Goal: Task Accomplishment & Management: Use online tool/utility

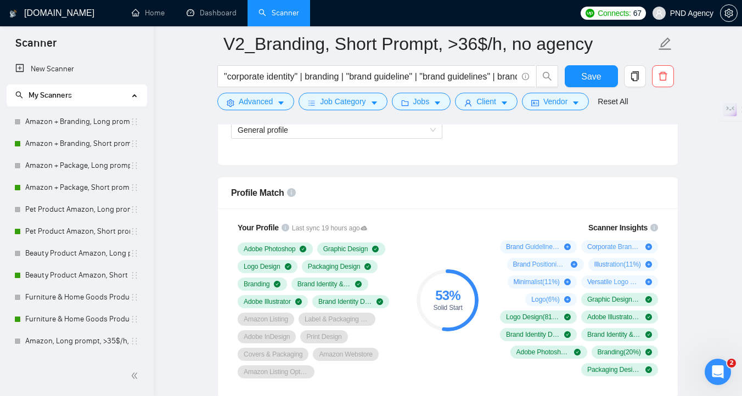
scroll to position [384, 0]
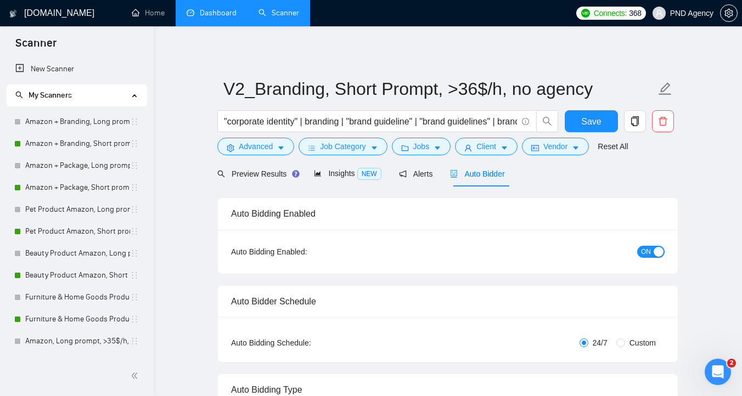
click at [205, 14] on link "Dashboard" at bounding box center [212, 12] width 50 height 9
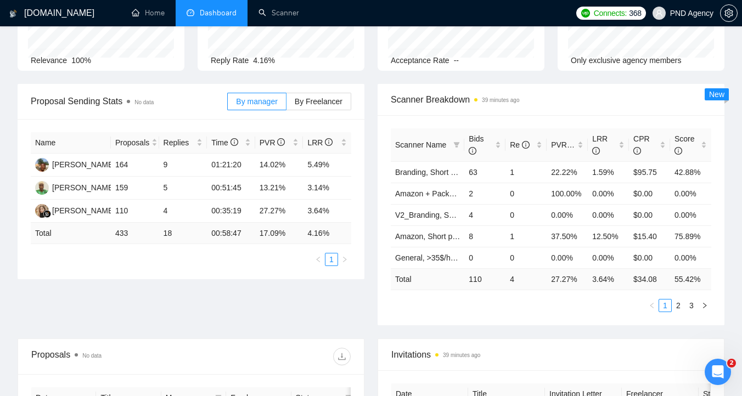
scroll to position [46, 0]
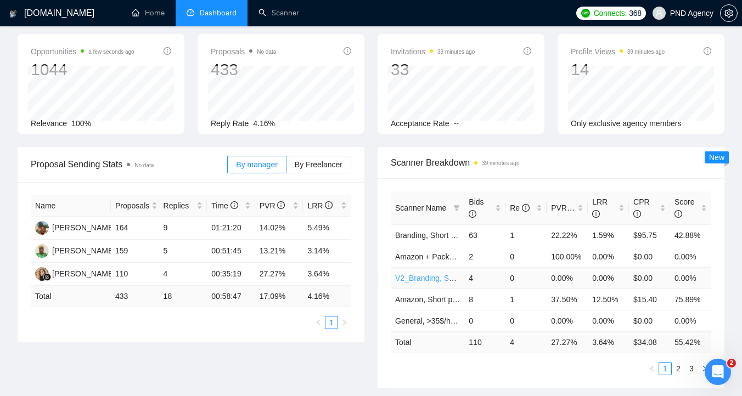
click at [426, 278] on link "V2_Branding, Short Prompt, >36$/h, no agency" at bounding box center [476, 278] width 162 height 9
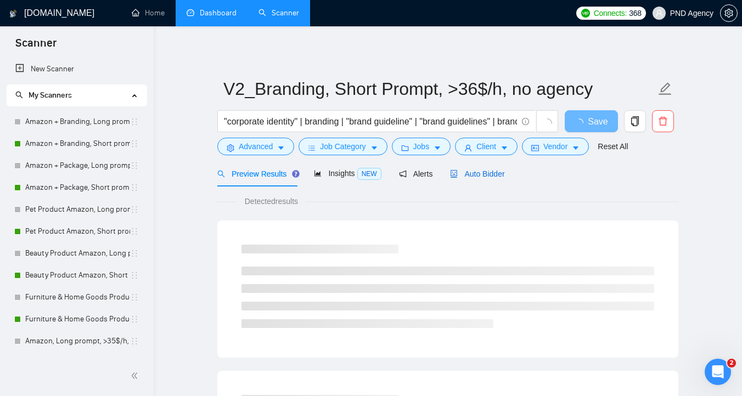
click at [476, 173] on span "Auto Bidder" at bounding box center [477, 174] width 54 height 9
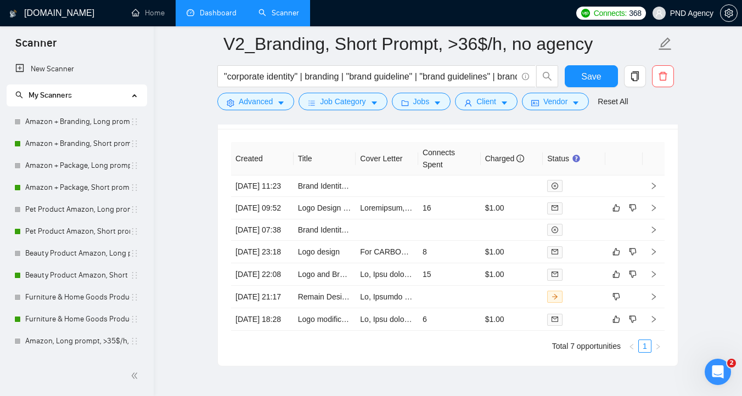
scroll to position [2831, 0]
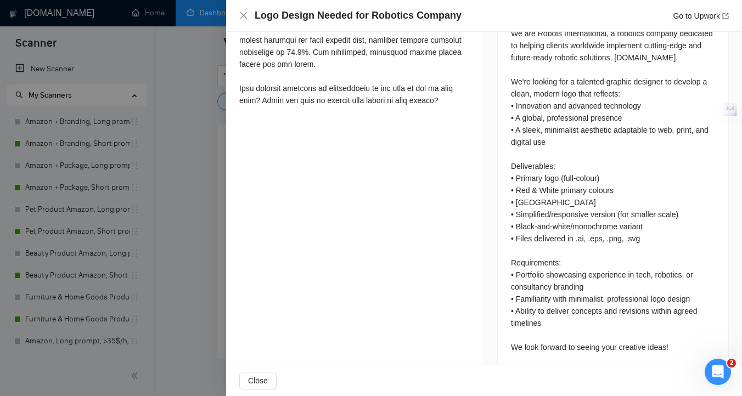
scroll to position [535, 0]
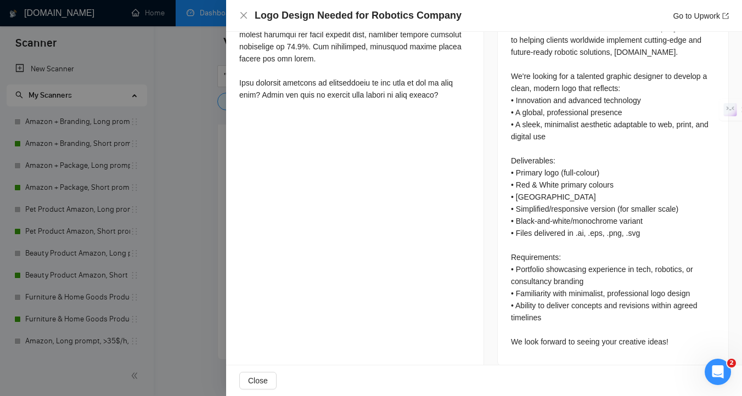
click at [169, 266] on div at bounding box center [371, 198] width 742 height 396
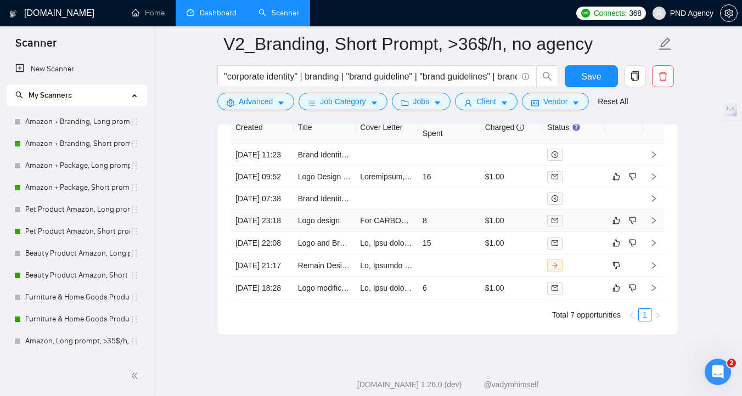
scroll to position [2860, 0]
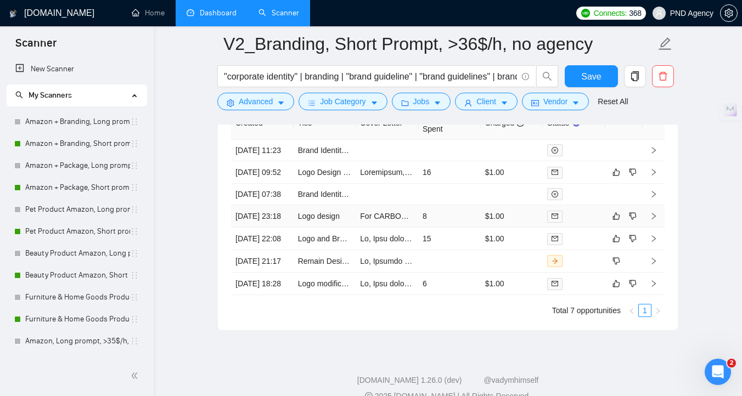
click at [355, 228] on td "Logo design" at bounding box center [325, 216] width 63 height 22
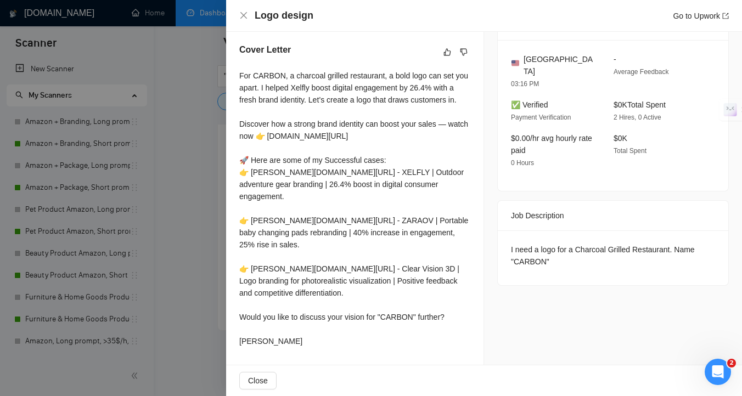
scroll to position [301, 0]
click at [172, 291] on div at bounding box center [371, 198] width 742 height 396
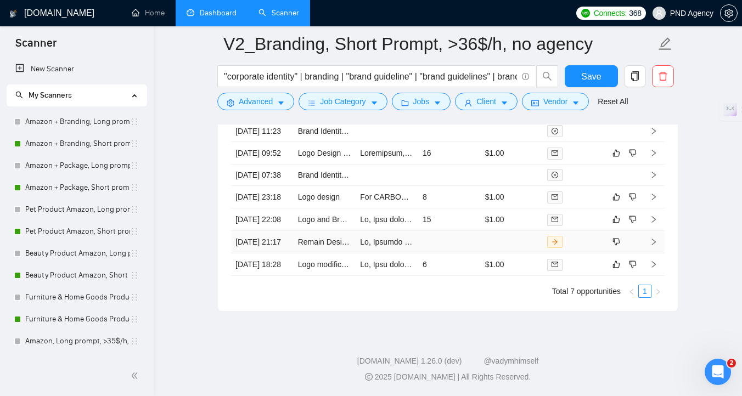
scroll to position [2900, 0]
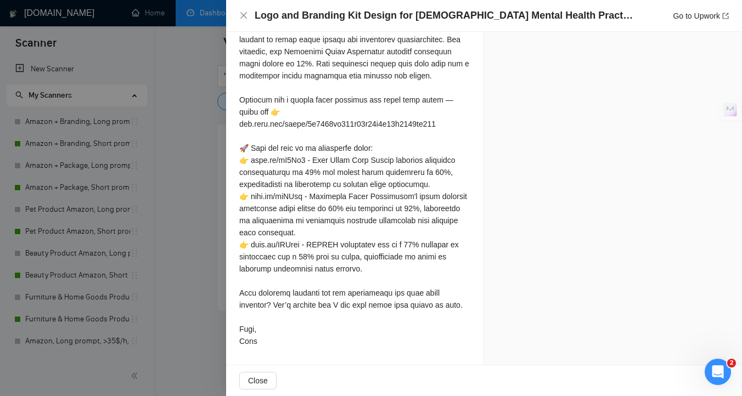
scroll to position [774, 0]
click at [182, 268] on div at bounding box center [371, 198] width 742 height 396
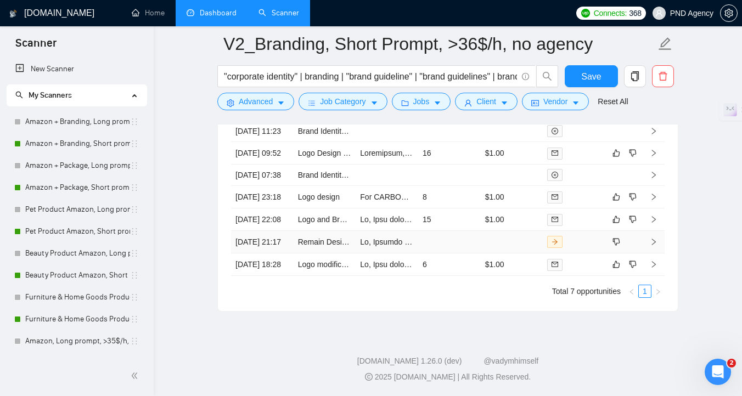
scroll to position [2927, 0]
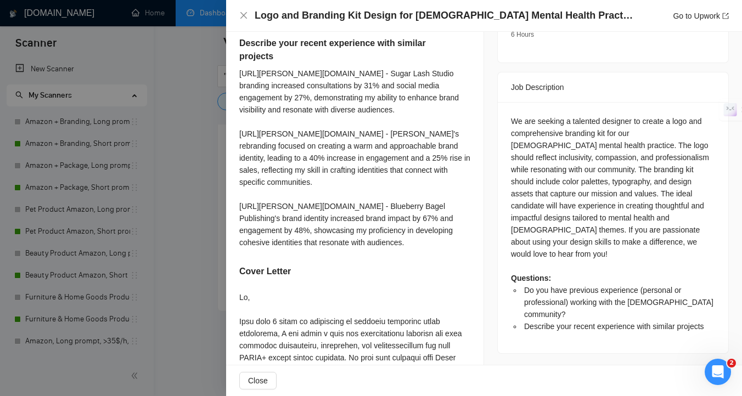
scroll to position [555, 0]
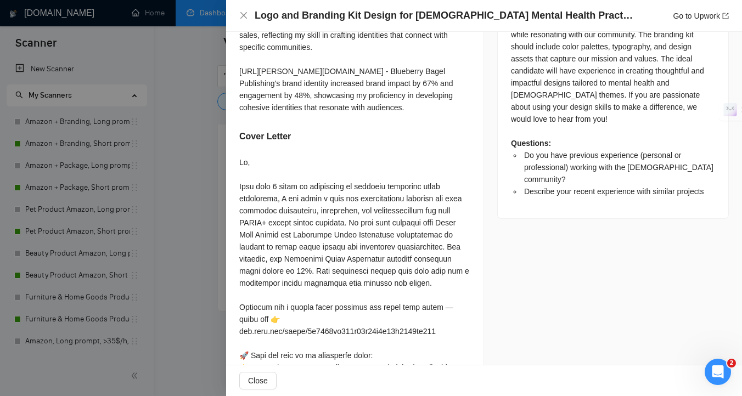
click at [168, 246] on div at bounding box center [371, 198] width 742 height 396
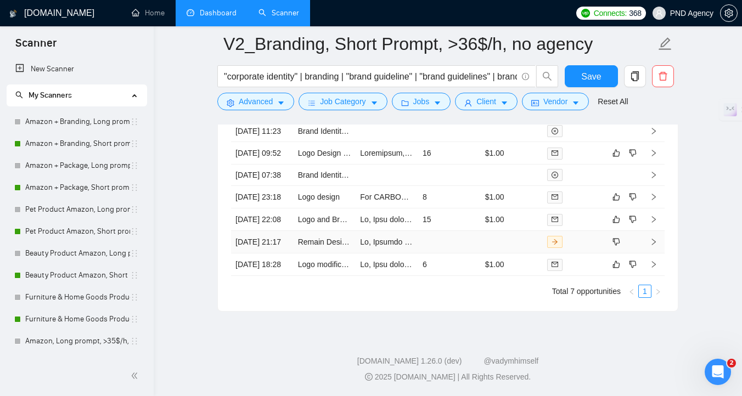
click at [366, 253] on td at bounding box center [387, 242] width 63 height 22
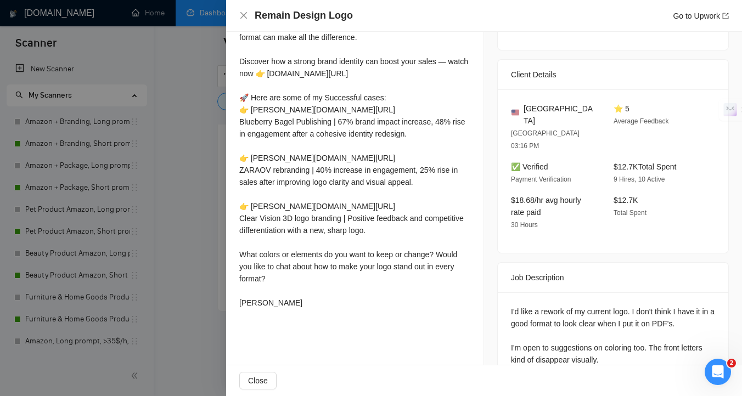
scroll to position [291, 0]
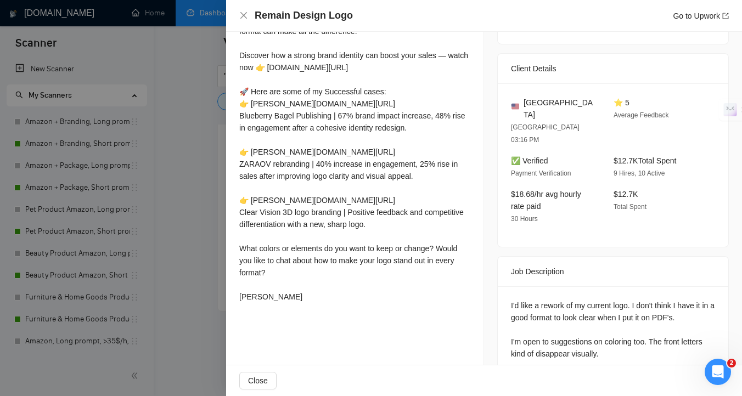
click at [177, 294] on div at bounding box center [371, 198] width 742 height 396
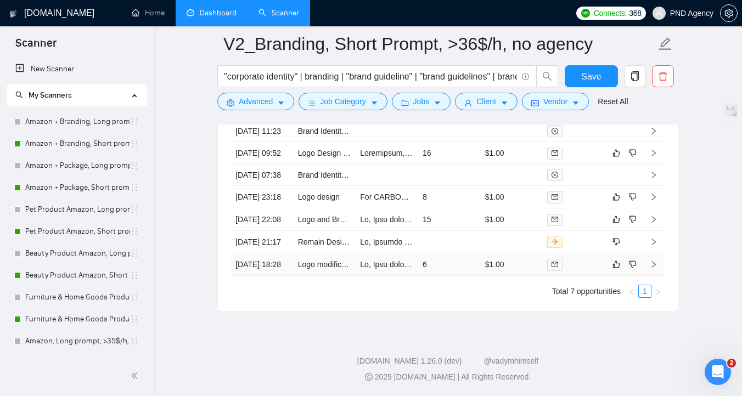
scroll to position [2940, 0]
click at [365, 276] on td at bounding box center [387, 264] width 63 height 22
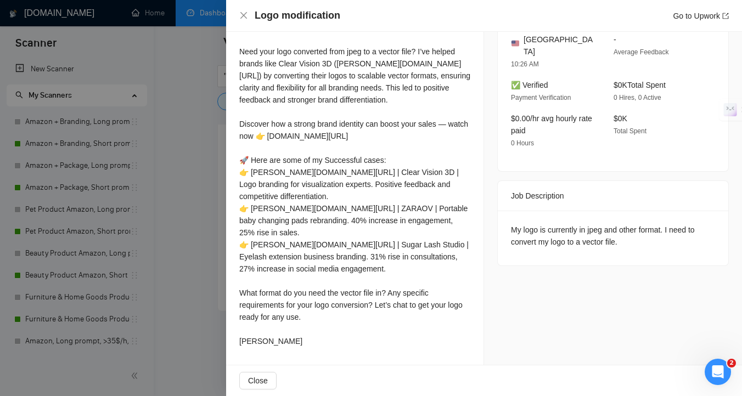
scroll to position [349, 0]
click at [204, 269] on div at bounding box center [371, 198] width 742 height 396
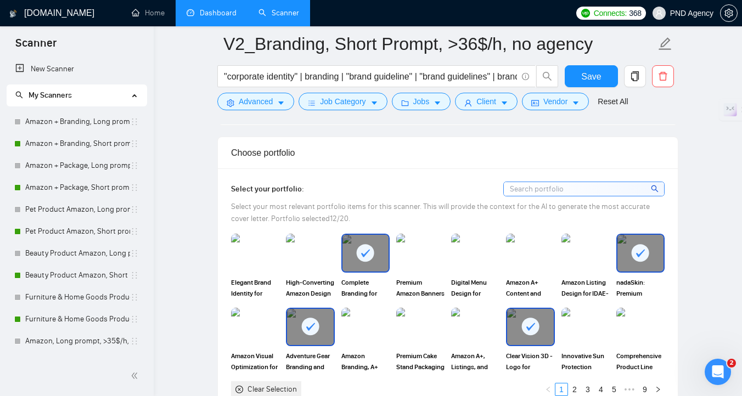
scroll to position [895, 0]
